Goal: Transaction & Acquisition: Purchase product/service

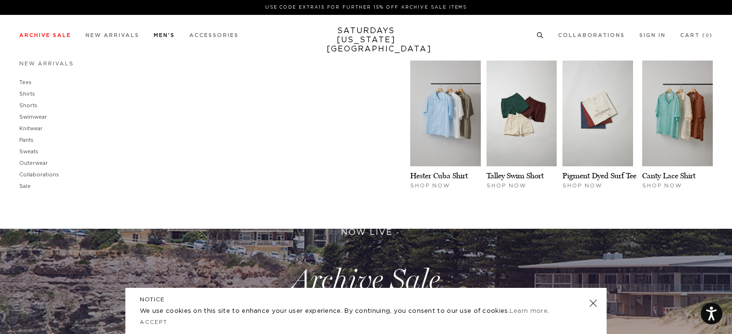
click at [165, 36] on link "Men's" at bounding box center [164, 35] width 21 height 5
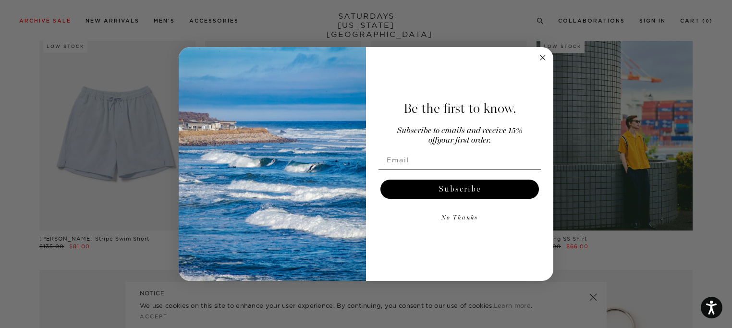
scroll to position [543, 0]
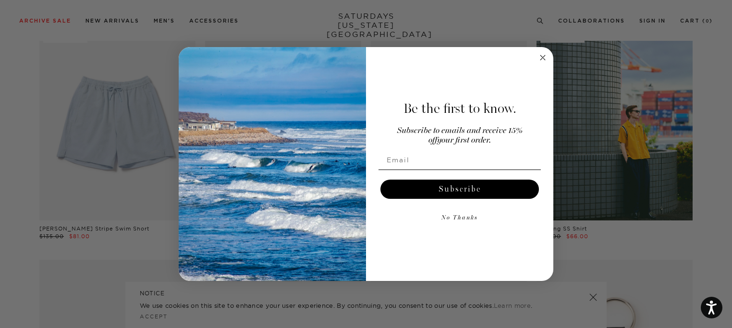
click at [542, 56] on circle "Close dialog" at bounding box center [543, 57] width 11 height 11
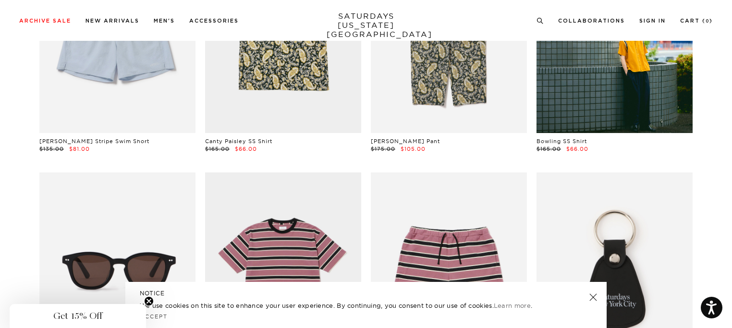
scroll to position [0, 0]
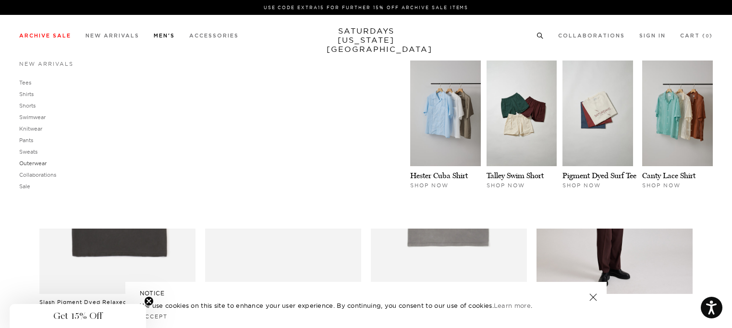
click at [34, 162] on link "Outerwear" at bounding box center [32, 163] width 27 height 7
